Goal: Share content: Share content

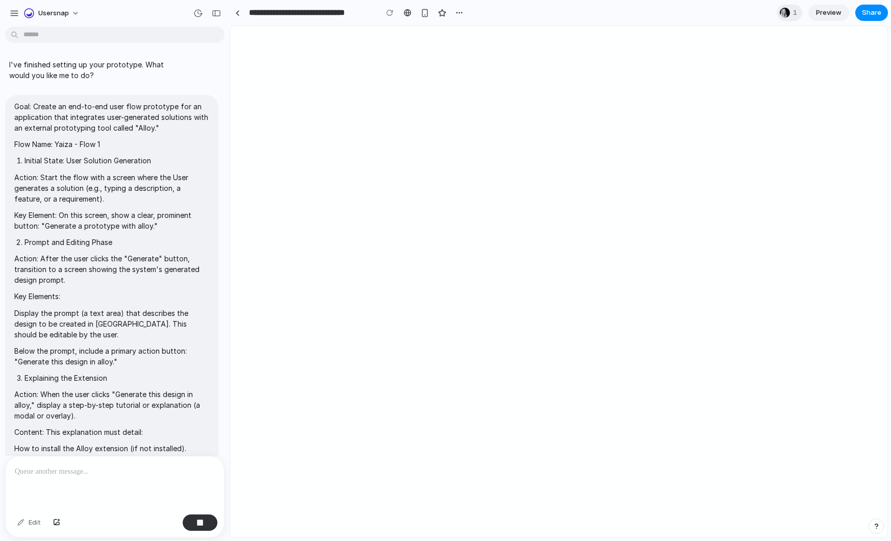
scroll to position [2509, 0]
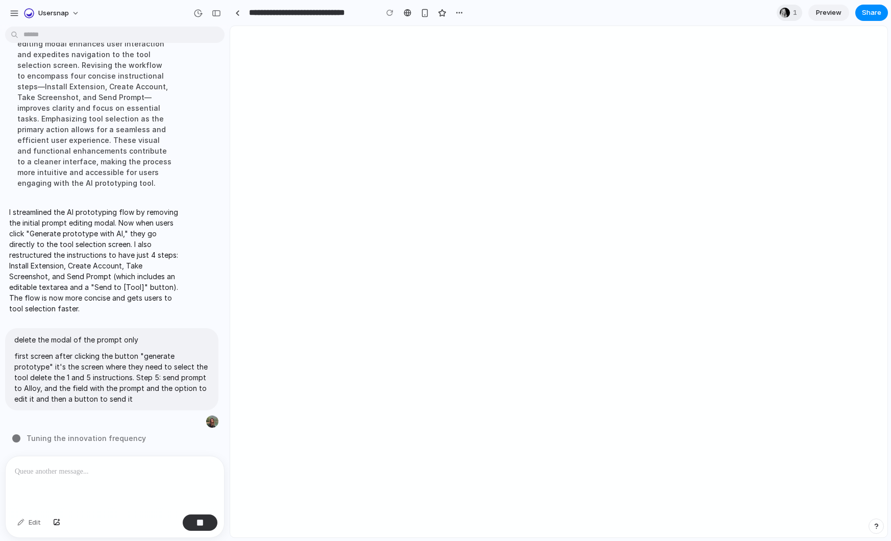
click at [219, 538] on div "I've finished setting up your prototype. What would you like me to do? Goal: Cr…" at bounding box center [115, 286] width 230 height 510
click at [17, 16] on div "button" at bounding box center [14, 13] width 9 height 9
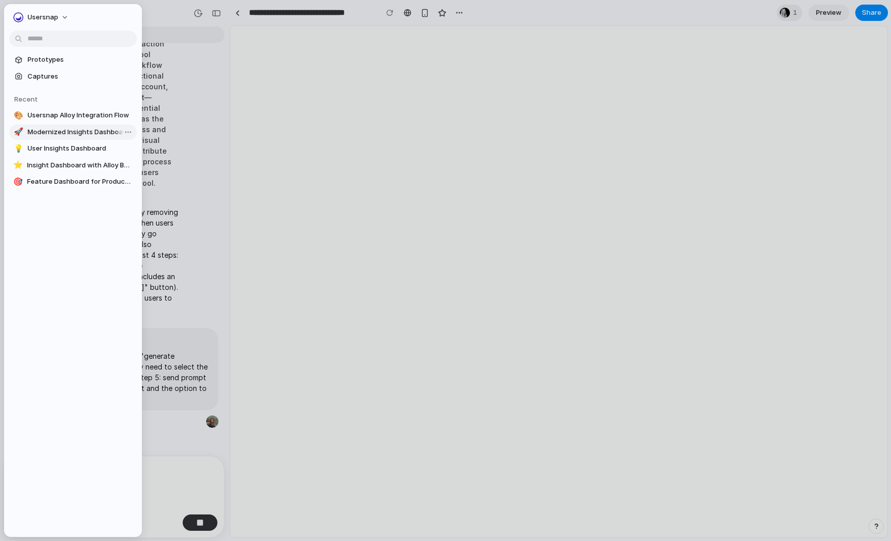
click at [62, 130] on span "Modernized Insights Dashboard" at bounding box center [80, 132] width 105 height 10
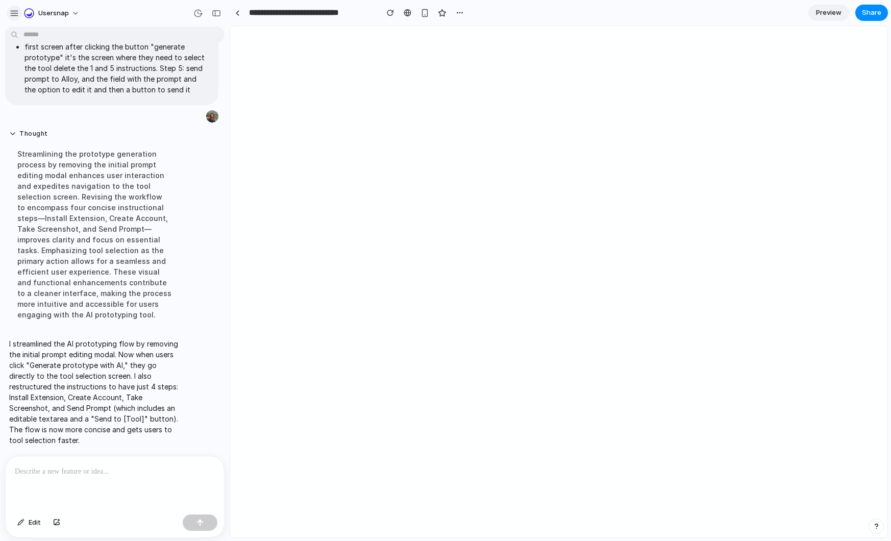
click at [14, 14] on div "button" at bounding box center [14, 13] width 9 height 9
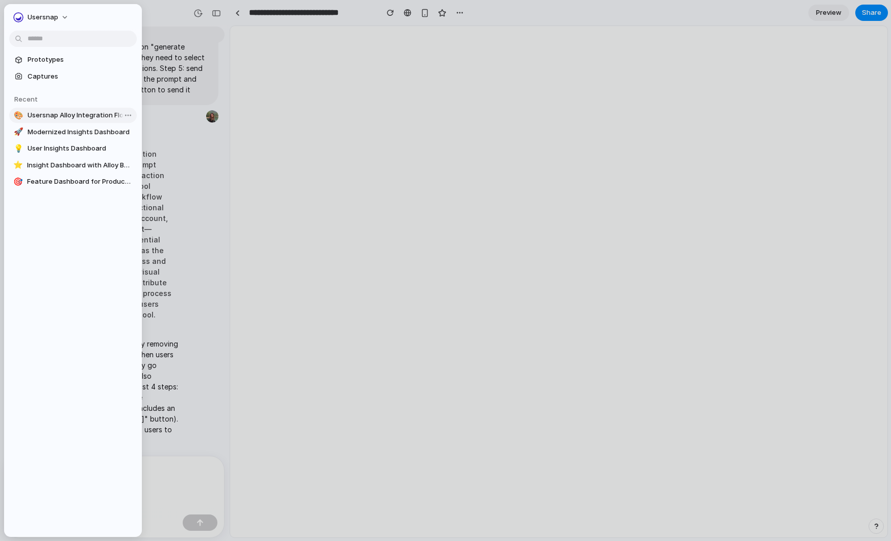
click at [57, 115] on span "Usersnap Alloy Integration Flow" at bounding box center [80, 115] width 105 height 10
type input "**********"
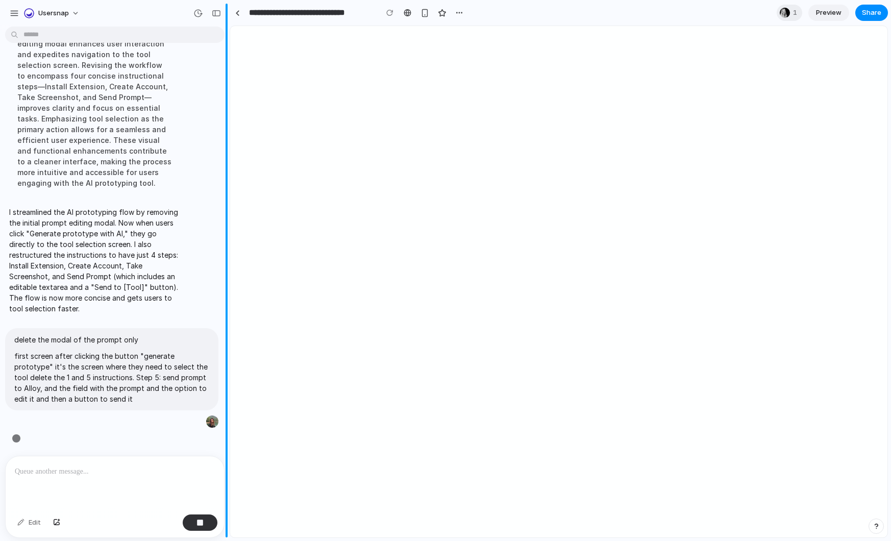
scroll to position [2650, 0]
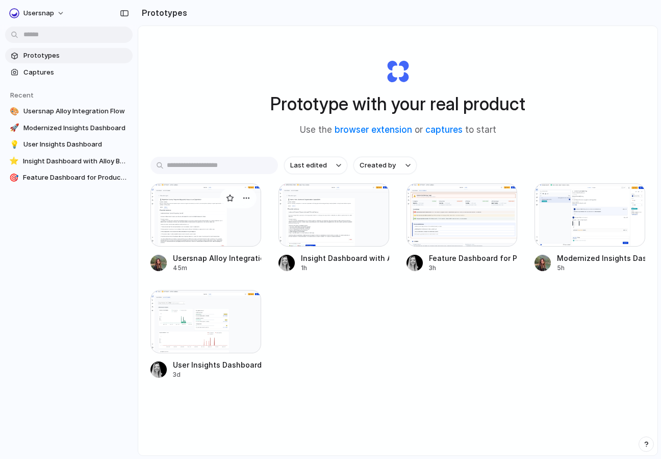
click at [237, 226] on div at bounding box center [205, 214] width 111 height 63
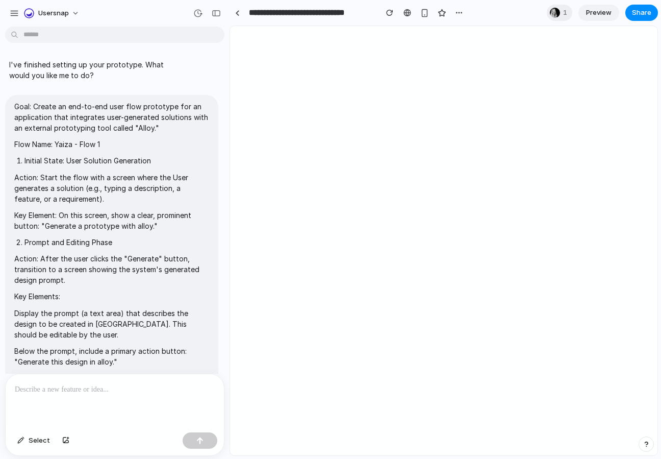
scroll to position [2522, 0]
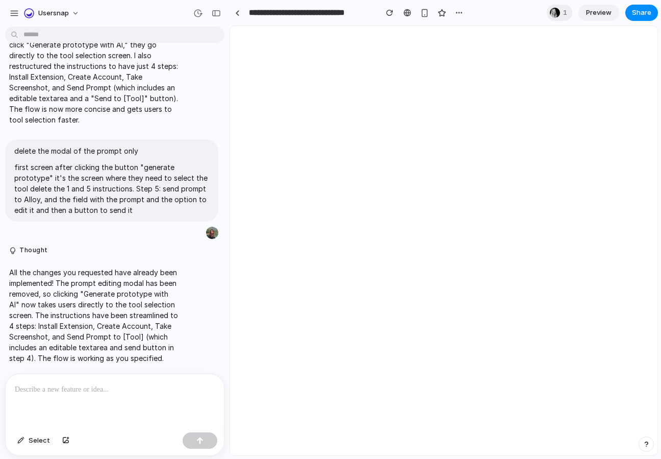
click at [595, 14] on span "Preview" at bounding box center [599, 13] width 26 height 10
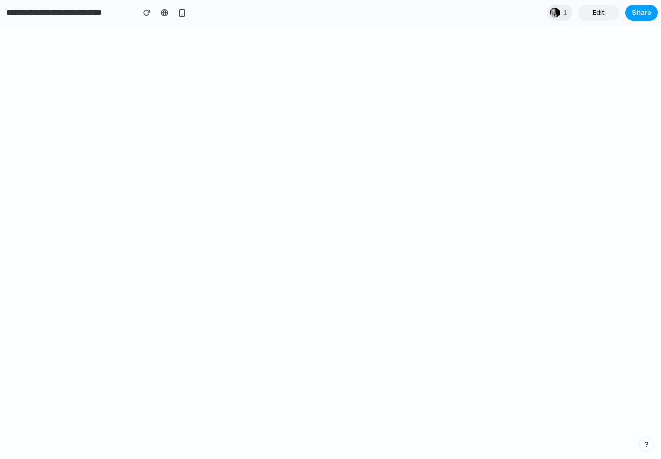
click at [644, 13] on span "Share" at bounding box center [641, 13] width 19 height 10
click at [619, 107] on span "Copy link" at bounding box center [624, 109] width 29 height 10
